Goal: Task Accomplishment & Management: Manage account settings

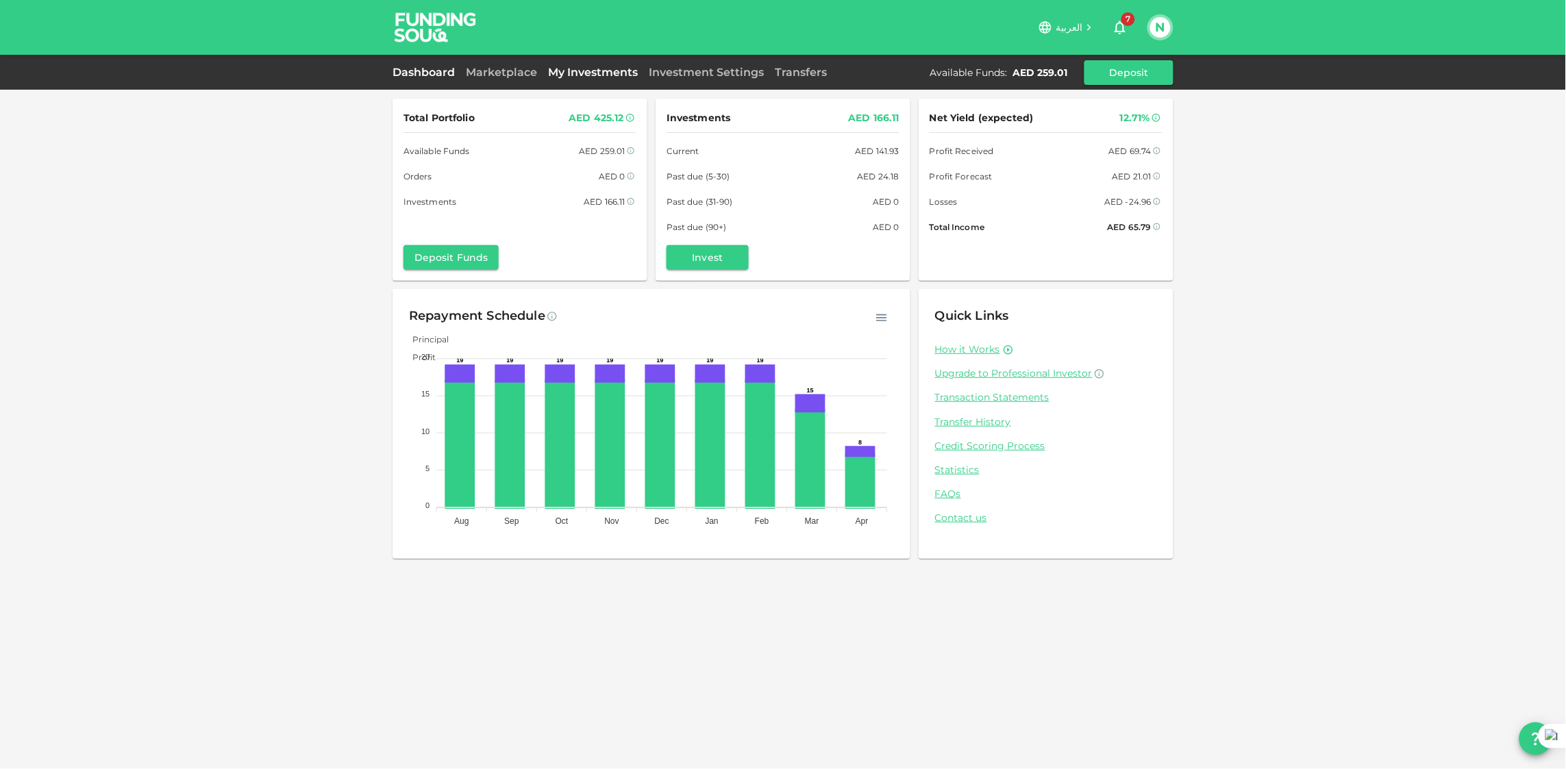
click at [554, 72] on link "My Investments" at bounding box center [593, 72] width 101 height 13
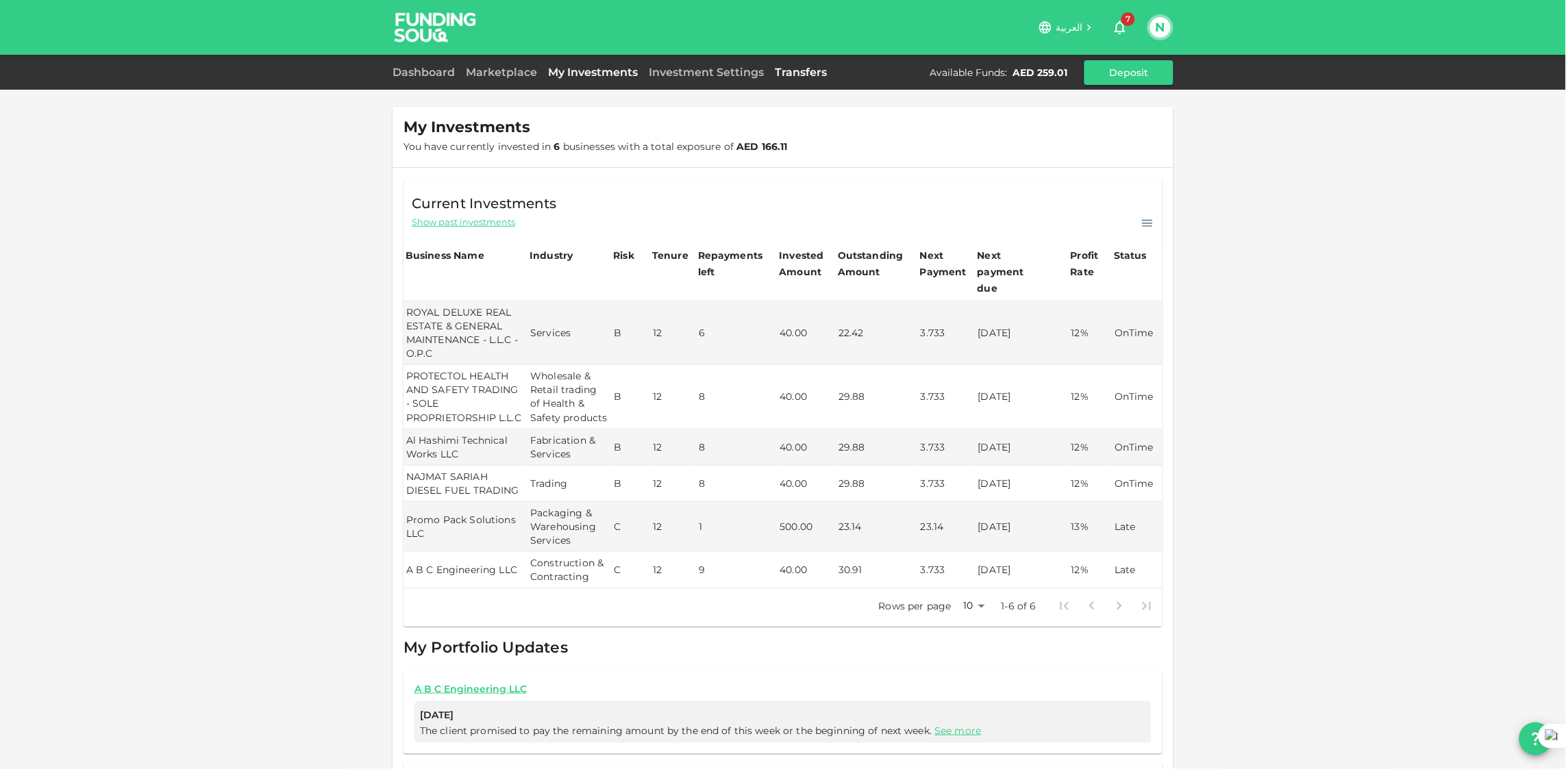
click at [790, 73] on link "Transfers" at bounding box center [800, 72] width 63 height 13
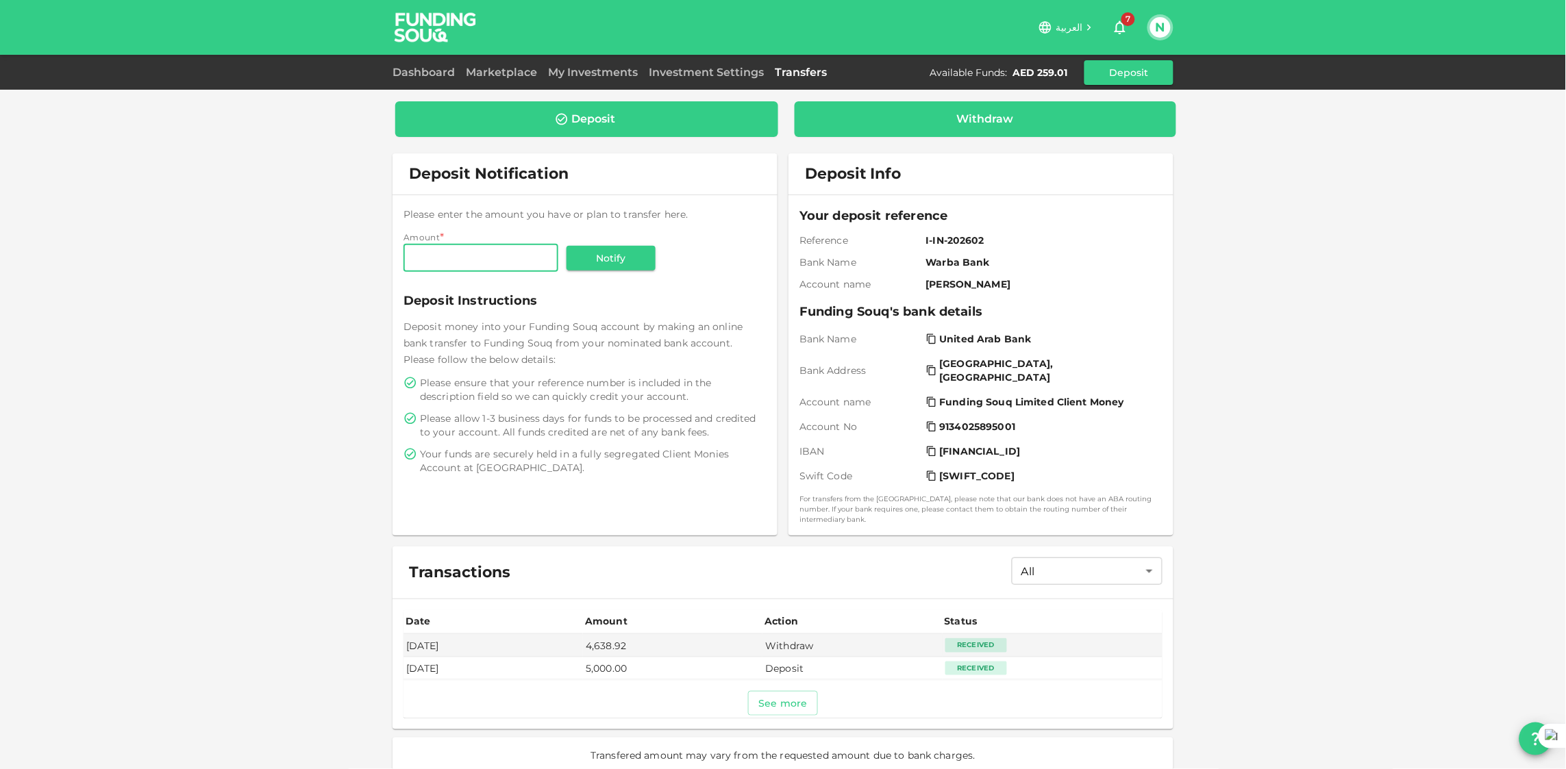
click at [1004, 118] on div "Withdraw" at bounding box center [985, 119] width 57 height 14
